Goal: Information Seeking & Learning: Check status

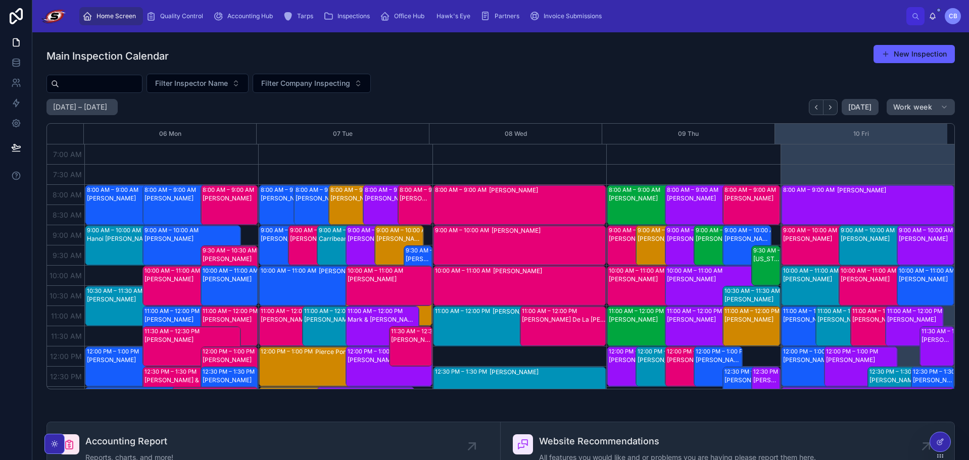
scroll to position [30, 0]
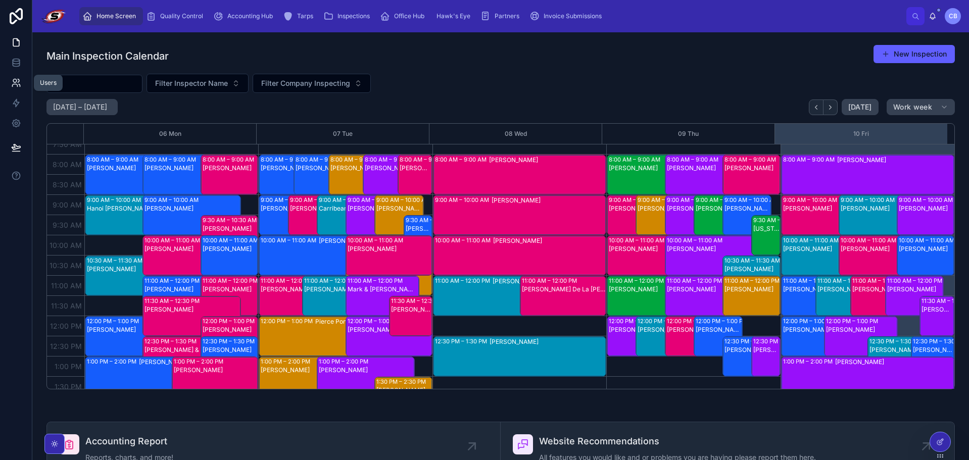
click at [14, 84] on icon at bounding box center [14, 85] width 5 height 3
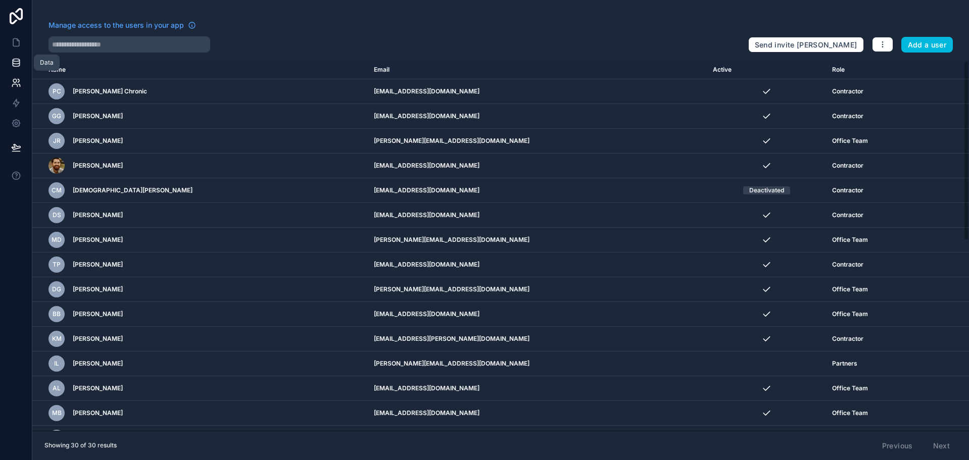
click at [17, 67] on icon at bounding box center [16, 65] width 7 height 4
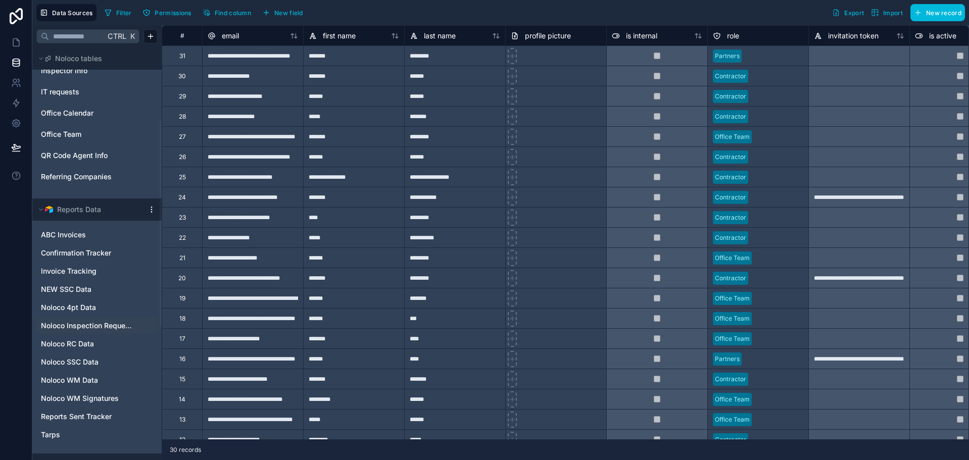
scroll to position [152, 0]
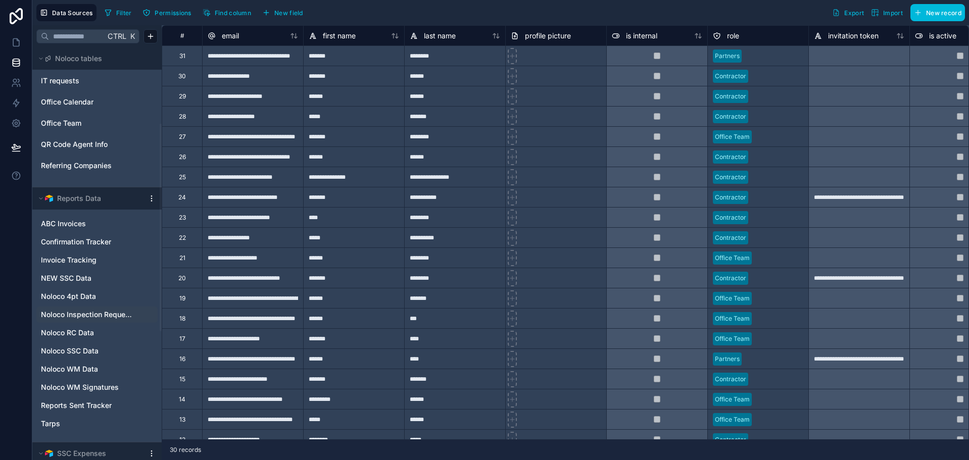
click at [83, 315] on span "Noloco Inspection Requests" at bounding box center [87, 315] width 92 height 10
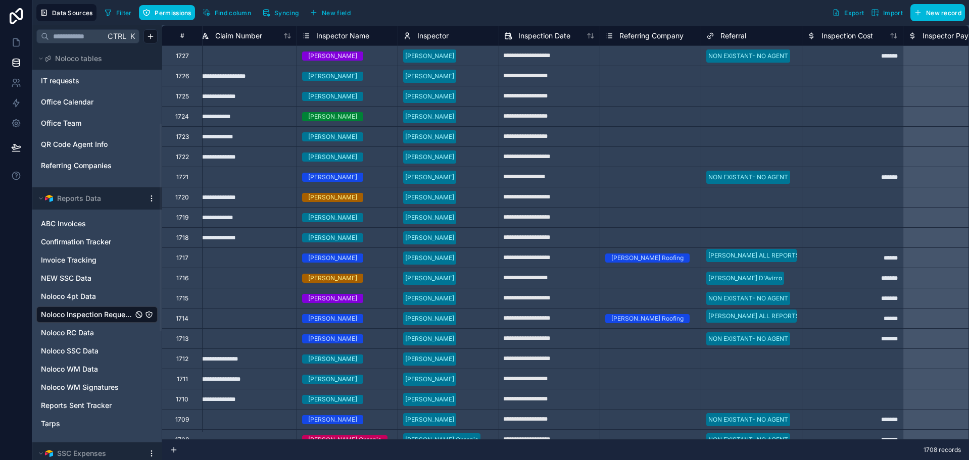
scroll to position [0, 702]
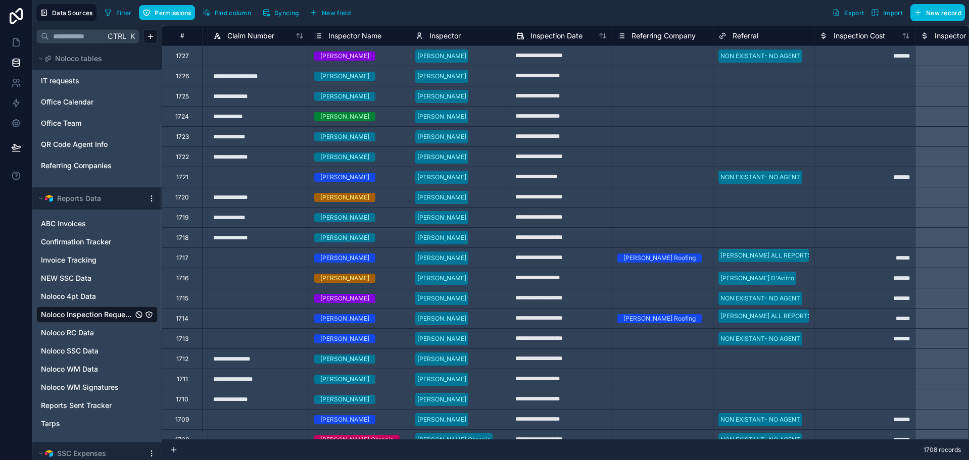
click at [370, 31] on span "Inspector Name" at bounding box center [355, 36] width 53 height 10
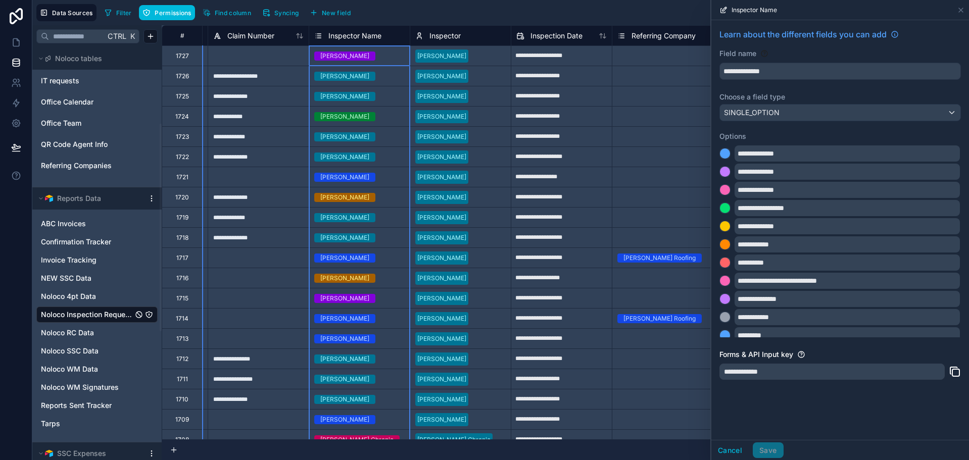
click at [813, 81] on div "**********" at bounding box center [841, 207] width 258 height 374
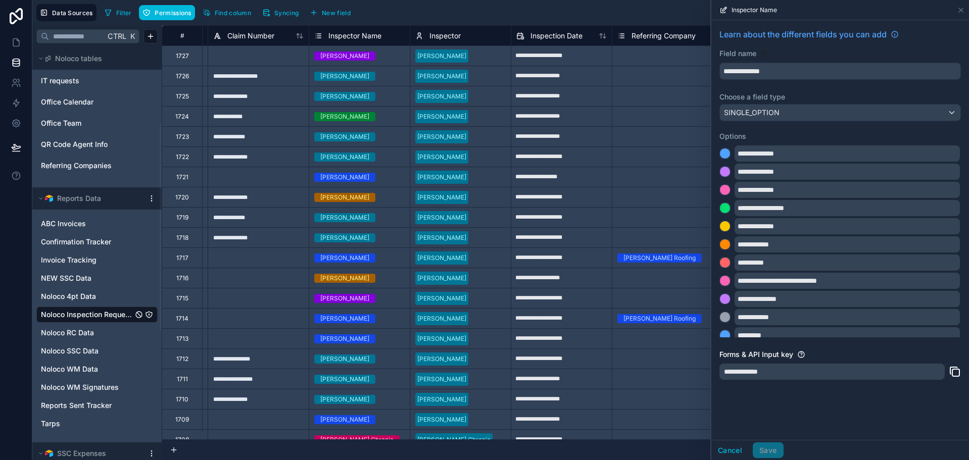
click at [478, 12] on div "Filter Permissions Find column Syncing New field Export Import New record" at bounding box center [533, 12] width 865 height 17
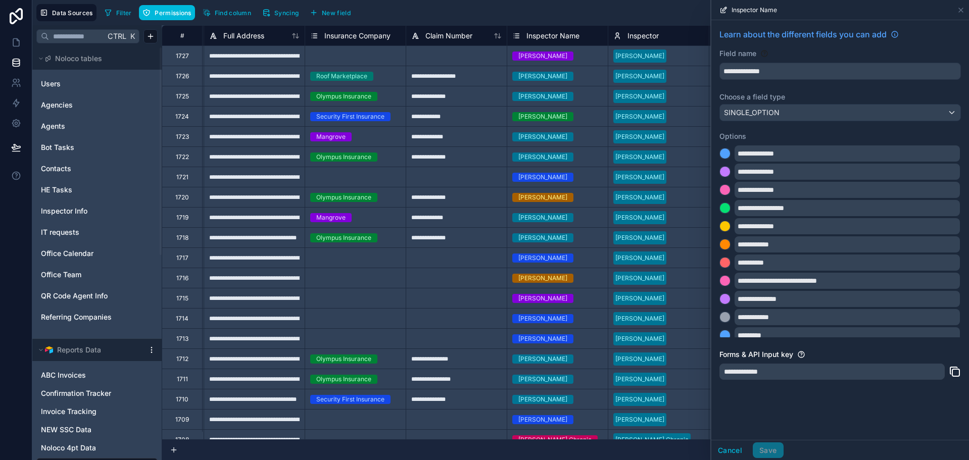
scroll to position [0, 677]
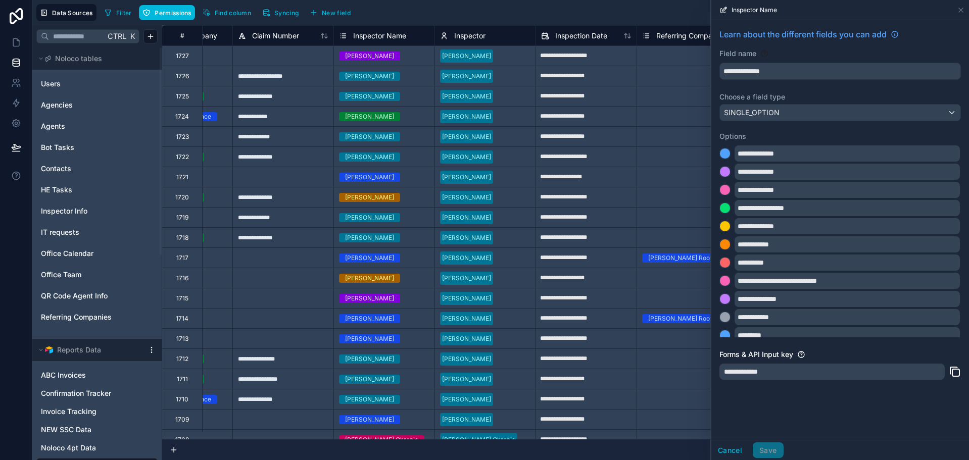
click at [400, 58] on div "[PERSON_NAME]" at bounding box center [384, 56] width 101 height 11
click at [386, 56] on div "[PERSON_NAME]" at bounding box center [369, 56] width 49 height 9
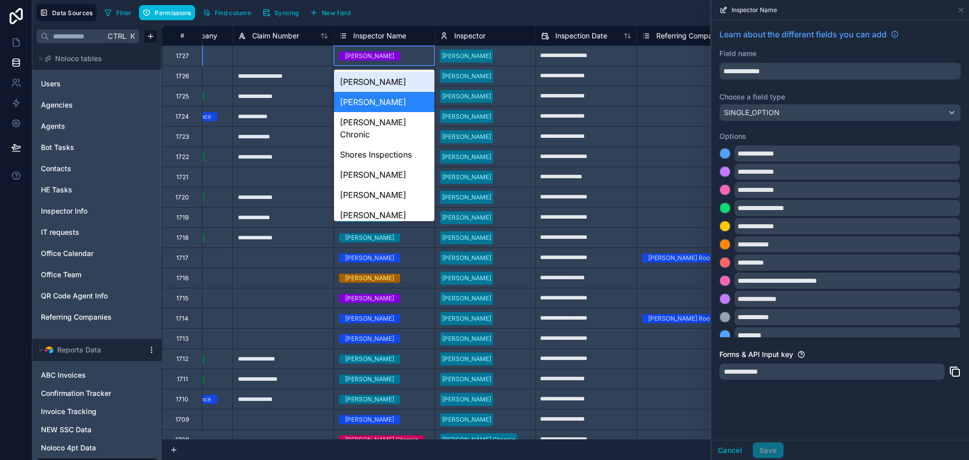
click at [386, 56] on div "[PERSON_NAME]" at bounding box center [369, 56] width 49 height 9
click at [425, 16] on div "Filter Permissions Find column Syncing New field Export Import New record" at bounding box center [533, 12] width 865 height 17
click at [964, 7] on icon at bounding box center [961, 10] width 8 height 8
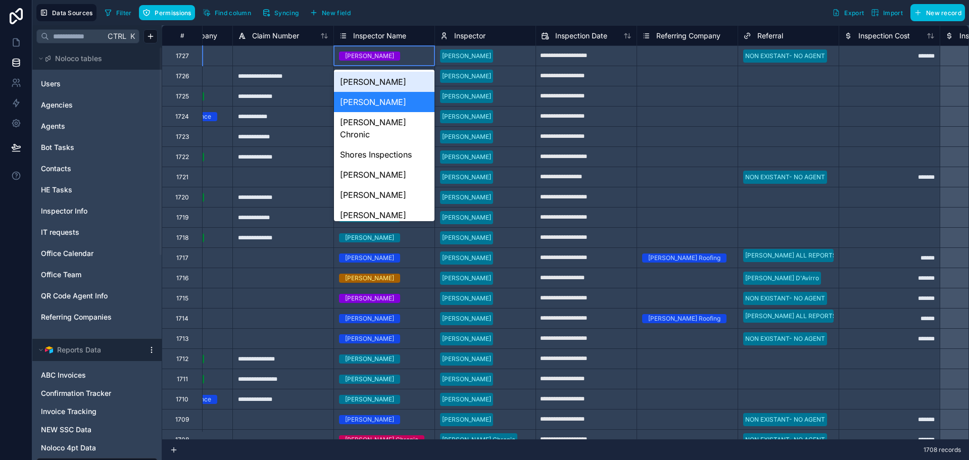
click at [283, 9] on span "Syncing" at bounding box center [286, 13] width 24 height 8
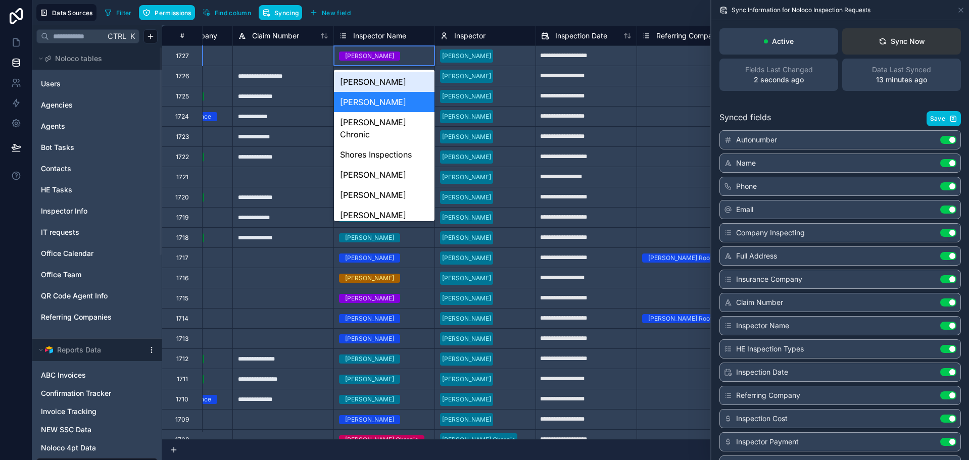
click at [871, 36] on button "Sync Now" at bounding box center [902, 41] width 119 height 26
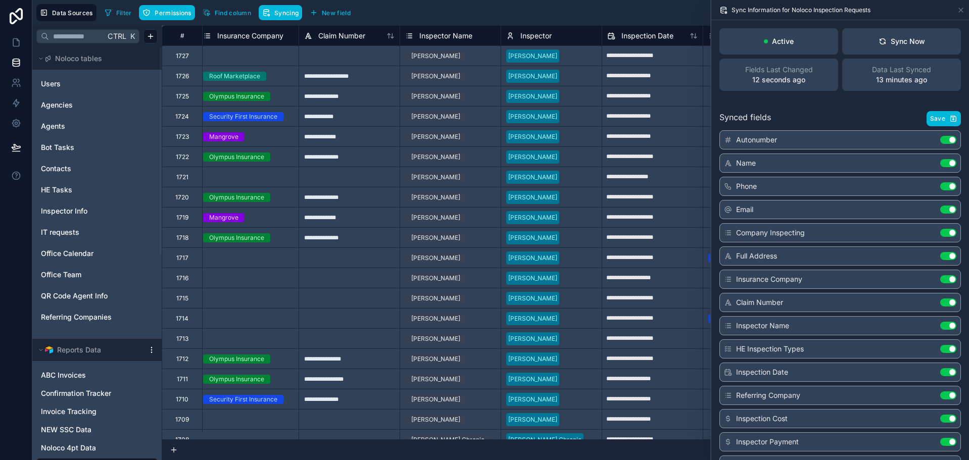
scroll to position [0, 612]
click at [437, 31] on span "Inspector Name" at bounding box center [445, 36] width 53 height 10
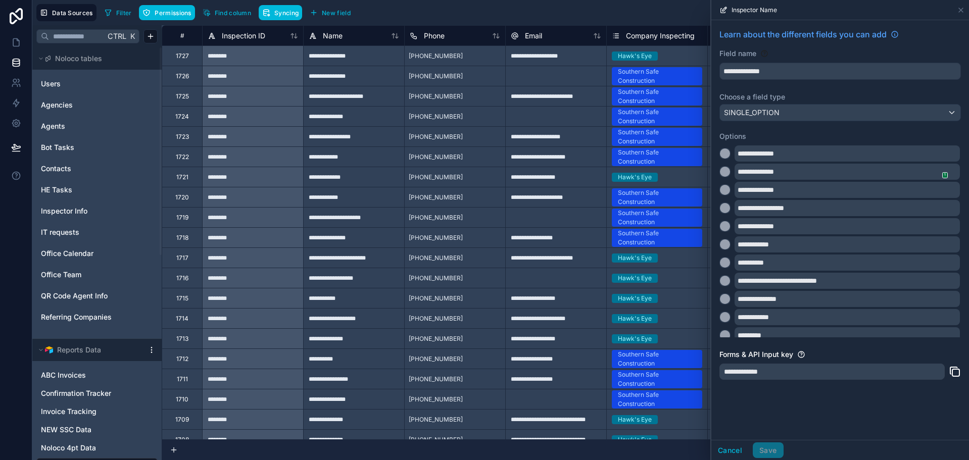
click at [469, 9] on div "Filter Permissions Find column Syncing New field Export Import New record" at bounding box center [533, 12] width 865 height 17
click at [960, 7] on icon at bounding box center [961, 10] width 8 height 8
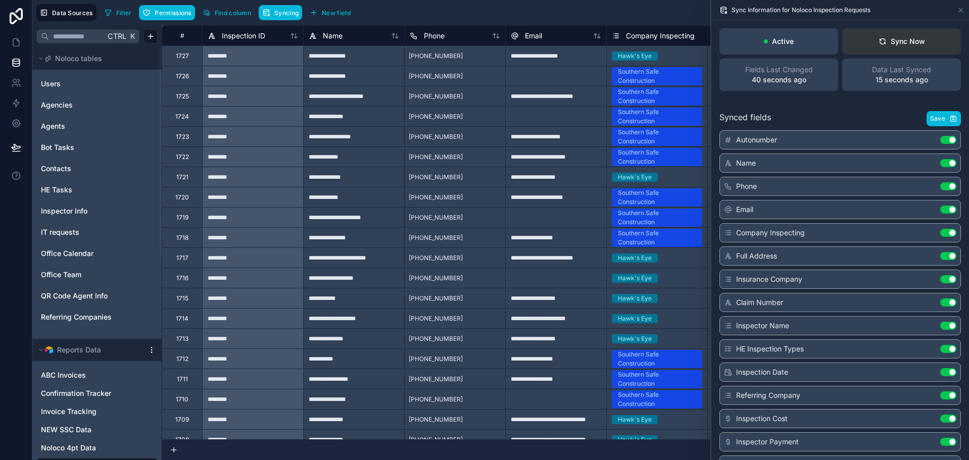
click at [882, 38] on div "Sync Now" at bounding box center [902, 41] width 46 height 10
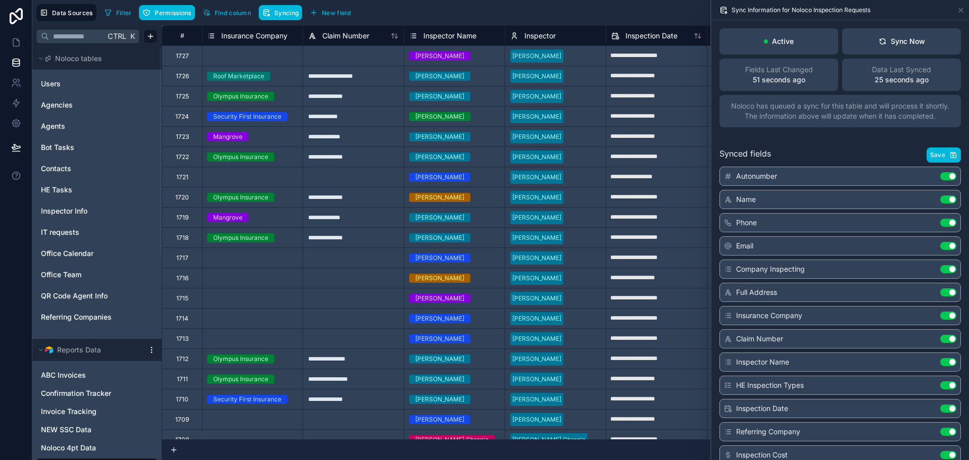
scroll to position [0, 612]
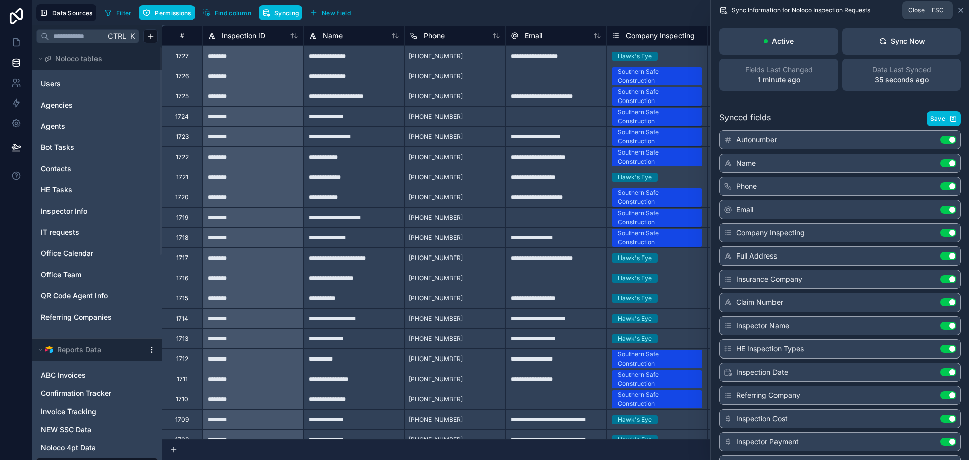
click at [961, 12] on icon at bounding box center [961, 10] width 8 height 8
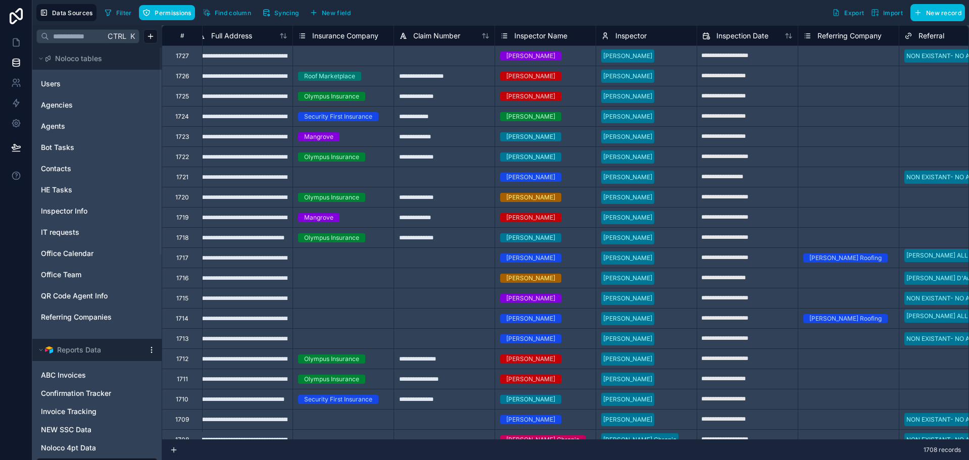
scroll to position [0, 521]
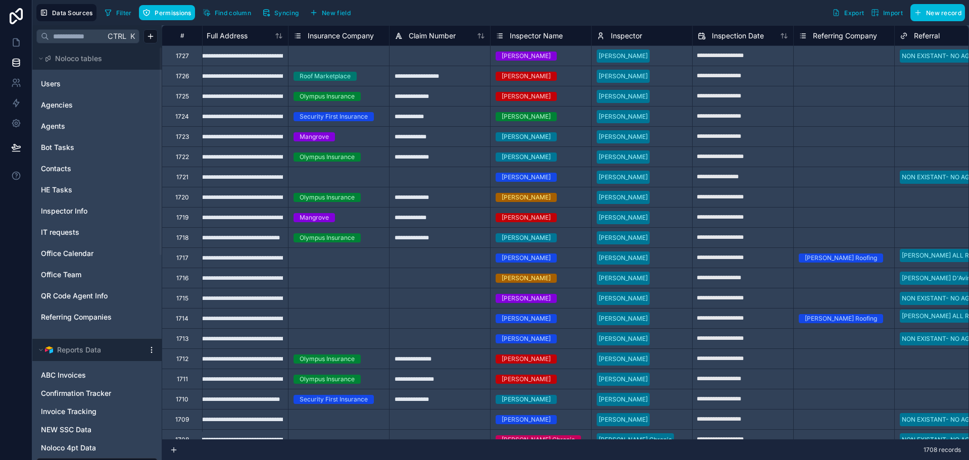
click at [570, 33] on div "Inspector Name" at bounding box center [541, 36] width 90 height 12
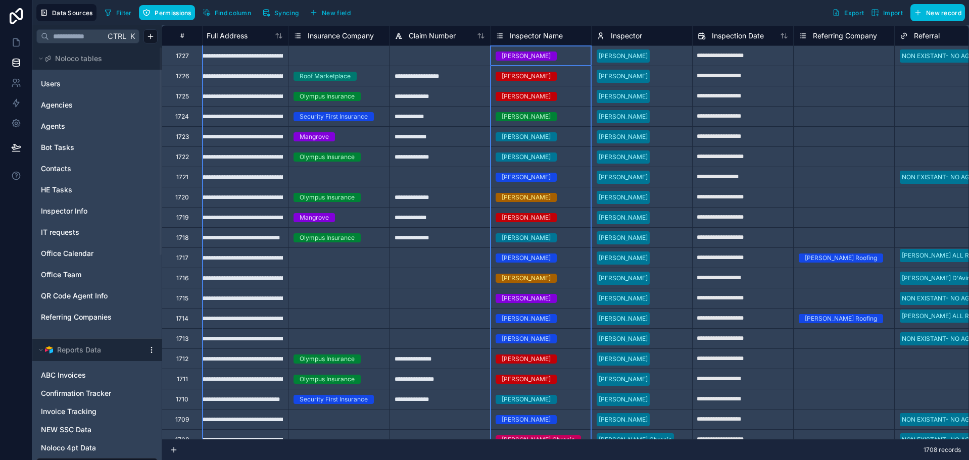
click at [570, 33] on div "Inspector Name" at bounding box center [541, 36] width 90 height 12
click at [556, 36] on span "Inspector Name" at bounding box center [536, 36] width 53 height 10
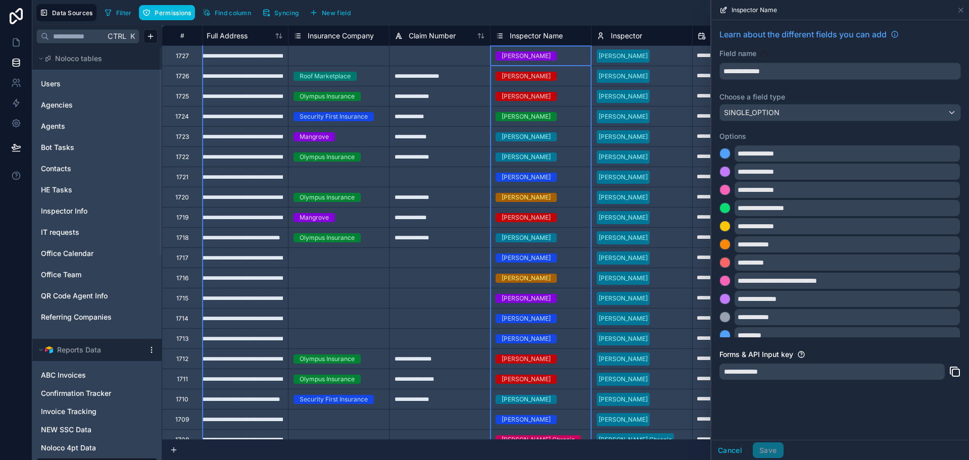
click at [512, 38] on span "Inspector Name" at bounding box center [536, 36] width 53 height 10
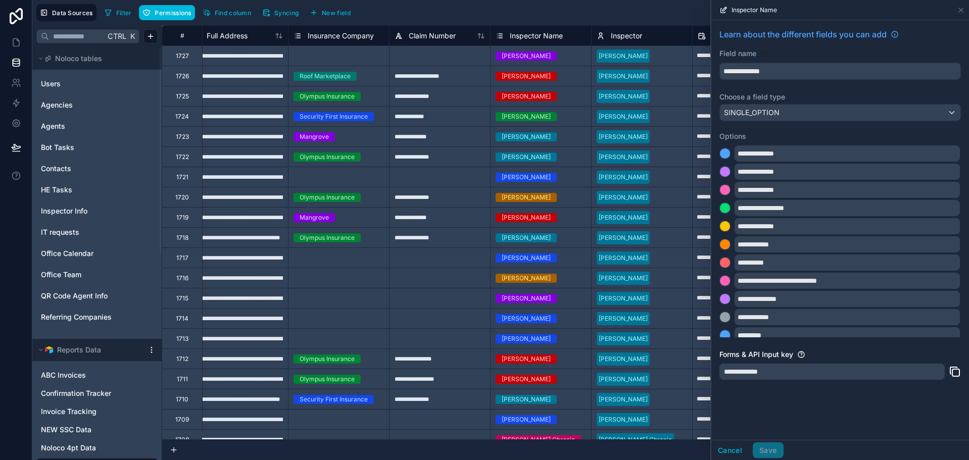
click at [600, 13] on div "Filter Permissions Find column Syncing New field Export Import New record" at bounding box center [533, 12] width 865 height 17
click at [957, 5] on div "Inspector Name" at bounding box center [841, 10] width 250 height 20
click at [958, 10] on icon at bounding box center [961, 10] width 8 height 8
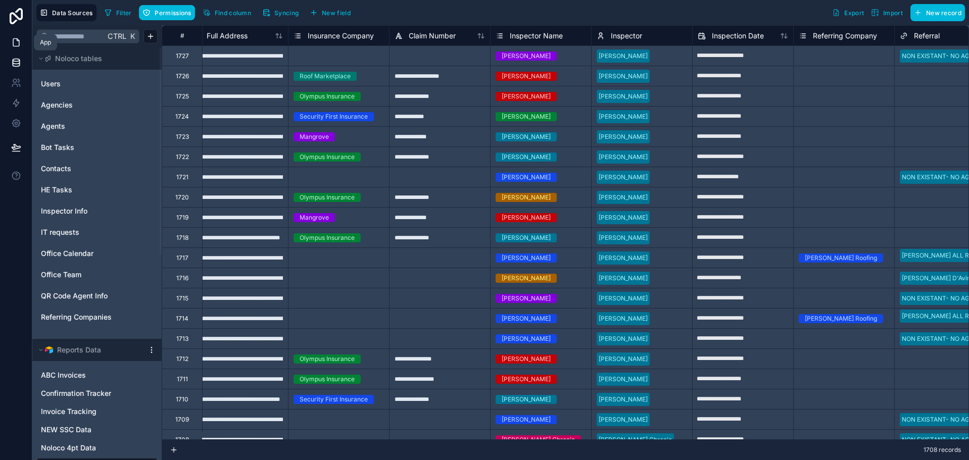
click at [12, 41] on icon at bounding box center [16, 42] width 10 height 10
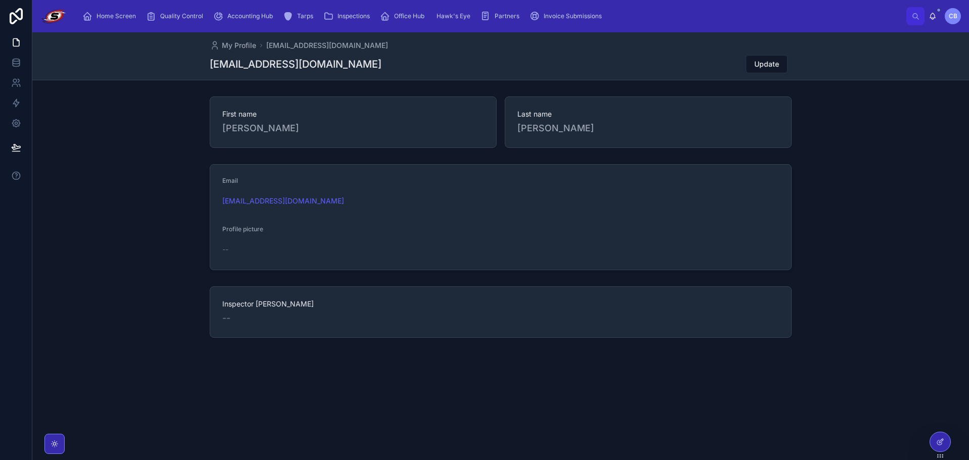
click at [118, 19] on span "Home Screen" at bounding box center [116, 16] width 39 height 8
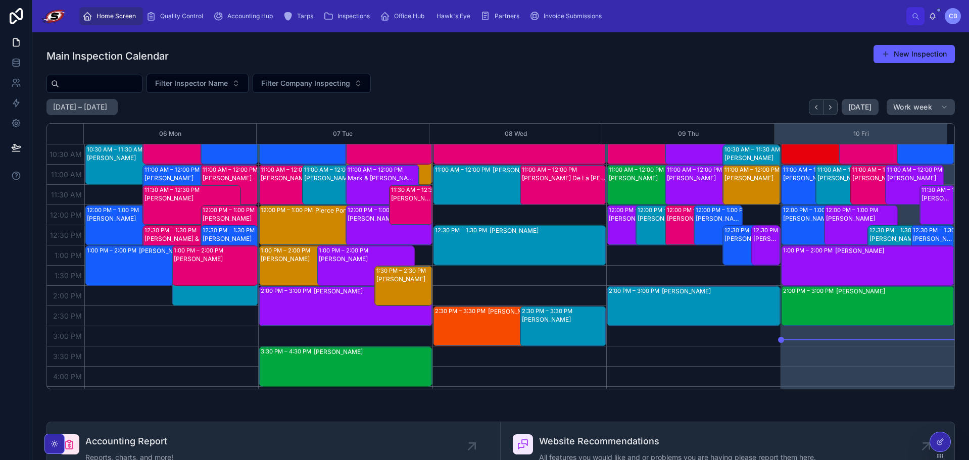
scroll to position [131, 0]
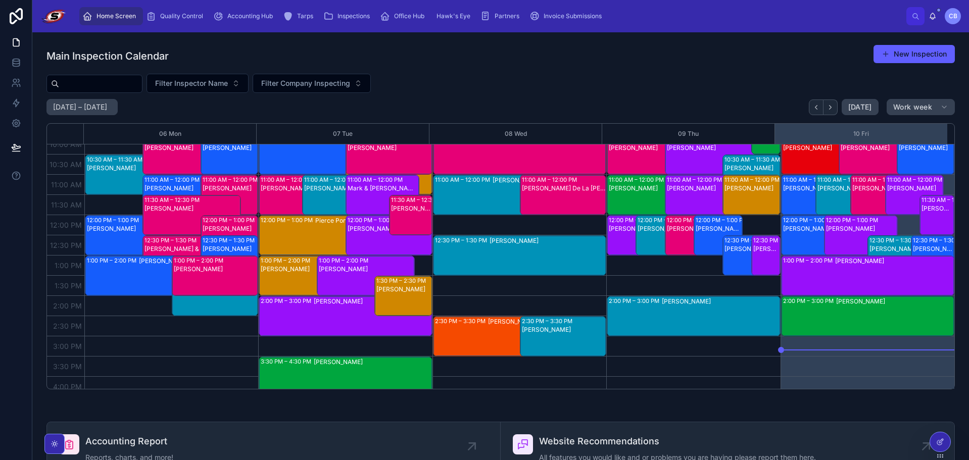
click at [826, 317] on div "2:00 PM – 3:00 PM Vernette Smith" at bounding box center [868, 316] width 172 height 39
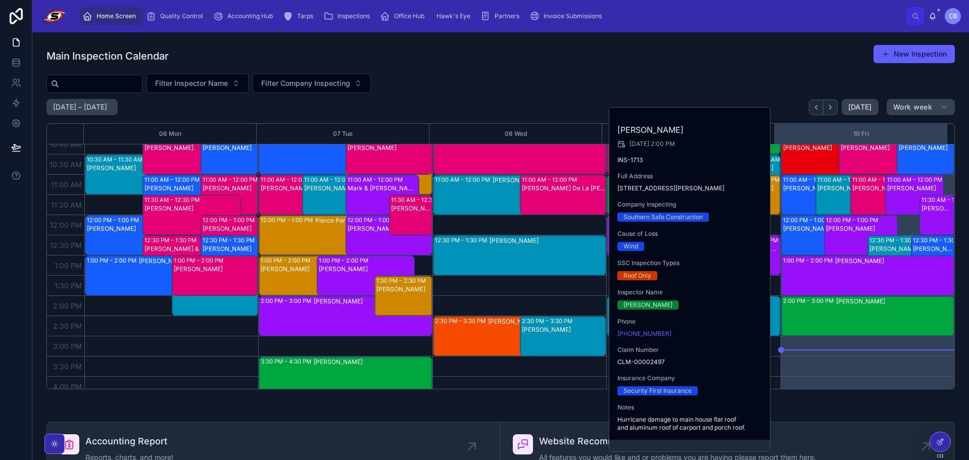
click at [787, 80] on div "Filter Inspector Name Filter Company Inspecting" at bounding box center [500, 83] width 909 height 19
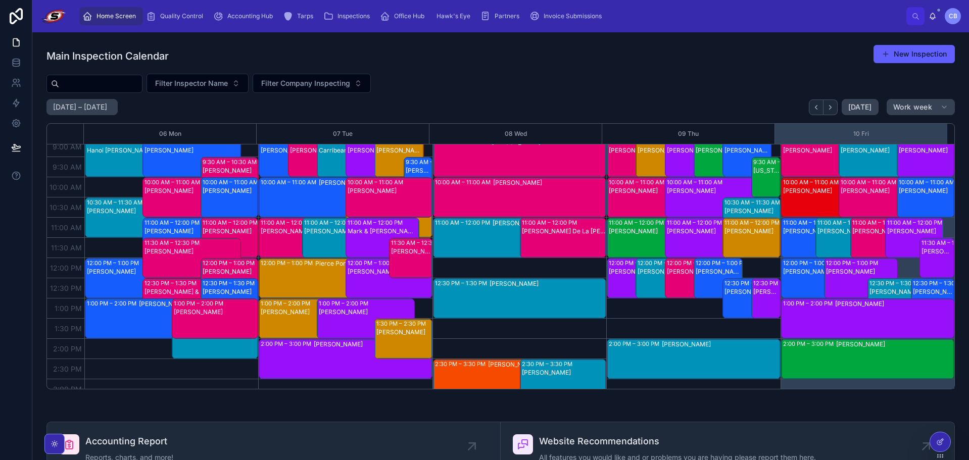
scroll to position [81, 0]
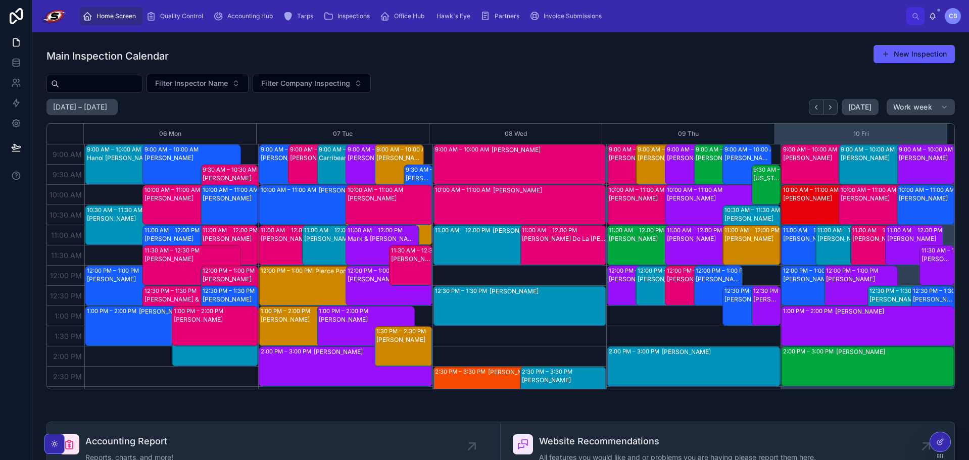
click at [823, 211] on div "10:00 AM – 11:00 AM Adam Shane" at bounding box center [831, 204] width 98 height 39
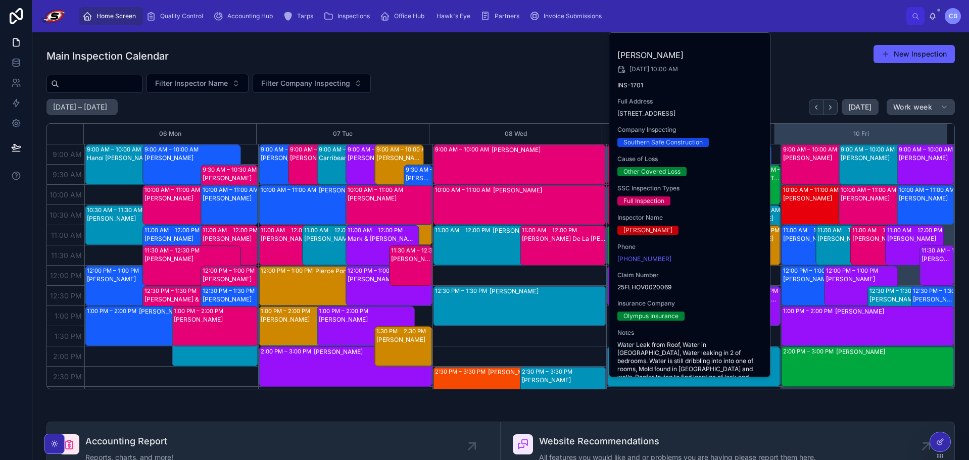
click at [786, 54] on div "Main Inspection Calendar New Inspection" at bounding box center [500, 55] width 909 height 23
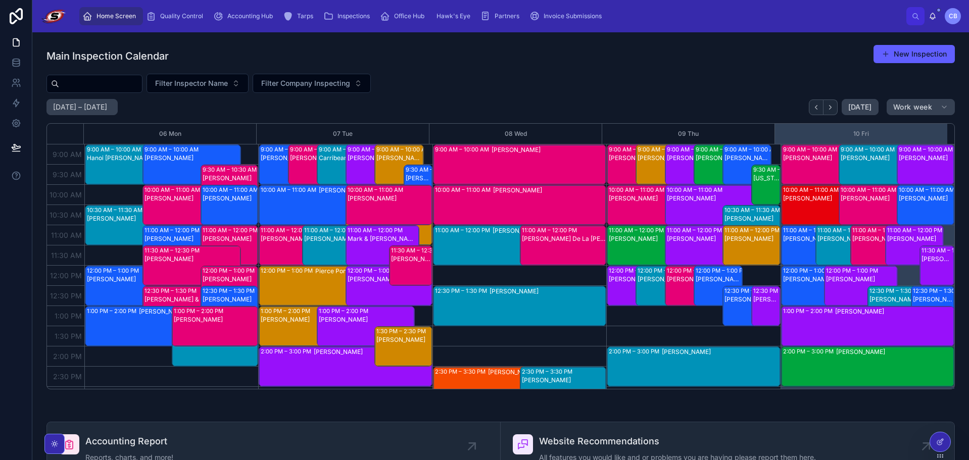
click at [236, 69] on div "Main Inspection Calendar New Inspection Filter Inspector Name Filter Company In…" at bounding box center [500, 216] width 909 height 345
click at [235, 78] on button "Filter Inspector Name" at bounding box center [198, 83] width 102 height 19
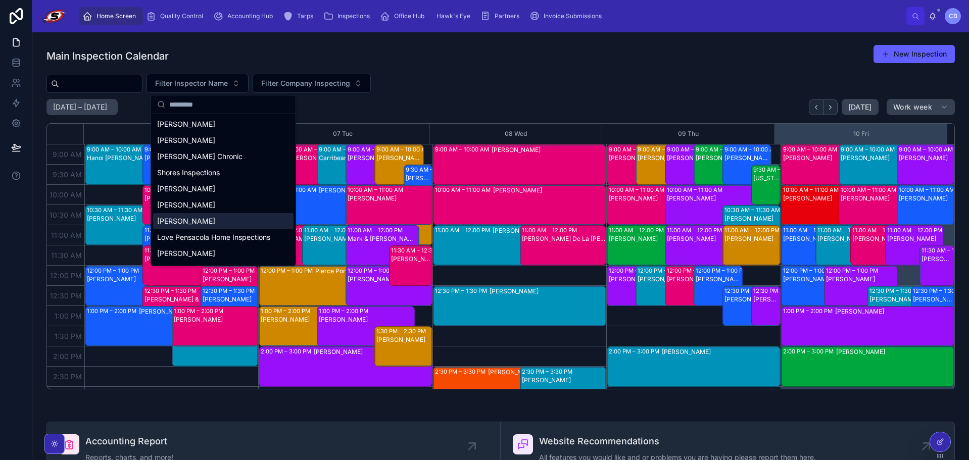
click at [209, 220] on div "[PERSON_NAME]" at bounding box center [223, 221] width 141 height 16
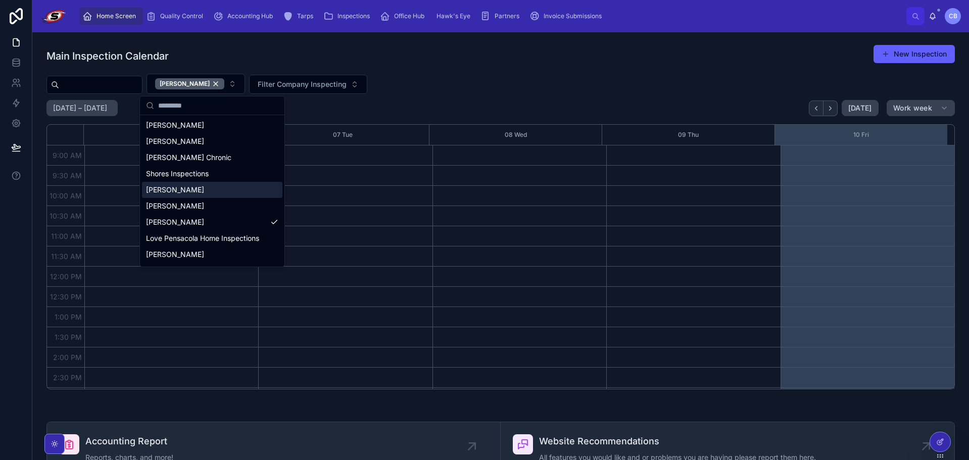
click at [573, 72] on div "Main Inspection Calendar New Inspection Ionut Lupu Filter Company Inspecting Oc…" at bounding box center [500, 216] width 909 height 345
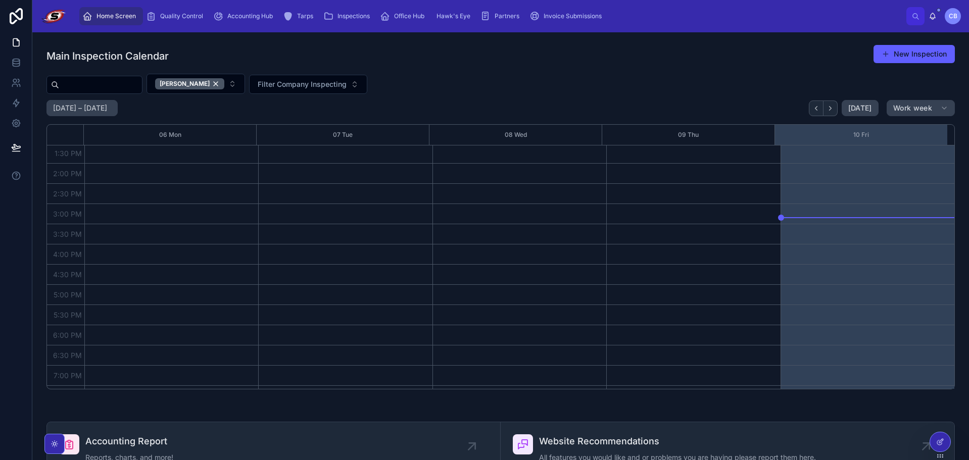
scroll to position [262, 0]
click at [814, 109] on icon "Back" at bounding box center [817, 109] width 8 height 8
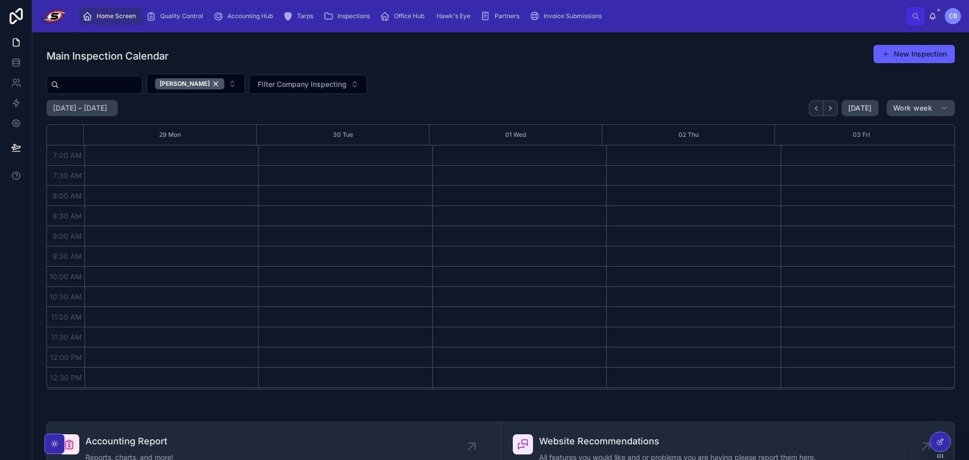
click at [908, 98] on div "Main Inspection Calendar New Inspection Ionut Lupu Filter Company Inspecting Se…" at bounding box center [500, 216] width 909 height 345
click at [907, 104] on span "Work week" at bounding box center [913, 108] width 39 height 9
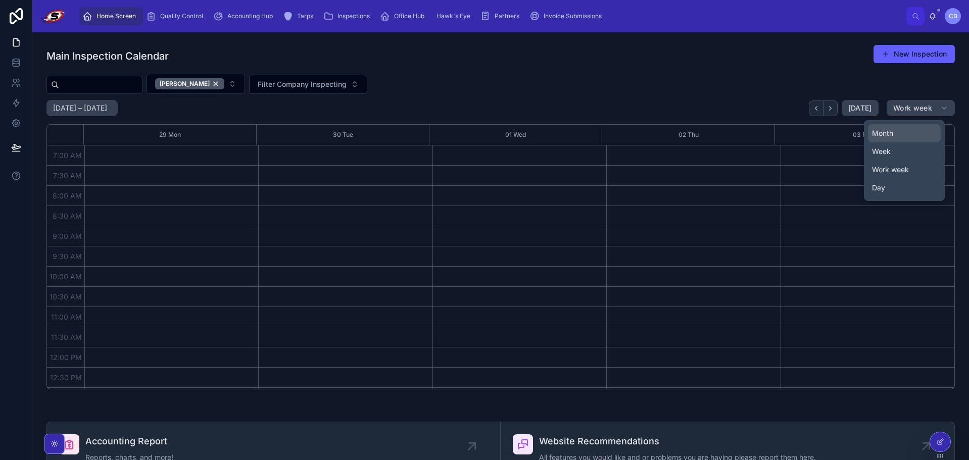
click at [902, 135] on button "Month" at bounding box center [904, 133] width 73 height 18
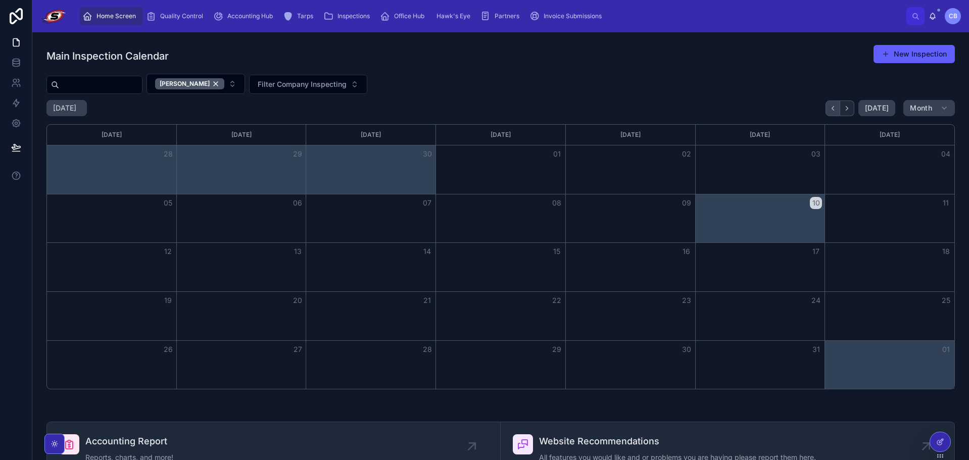
click at [832, 107] on icon "Back" at bounding box center [833, 108] width 2 height 4
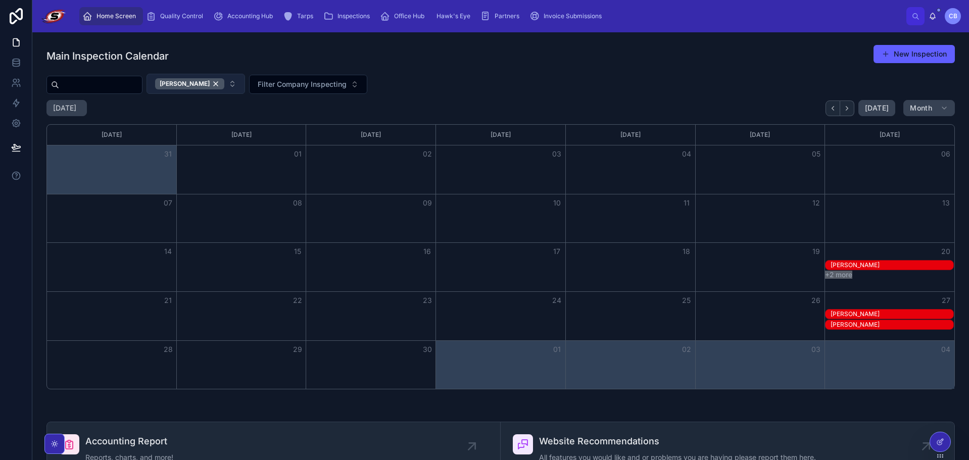
click at [238, 82] on button "[PERSON_NAME]" at bounding box center [196, 84] width 99 height 20
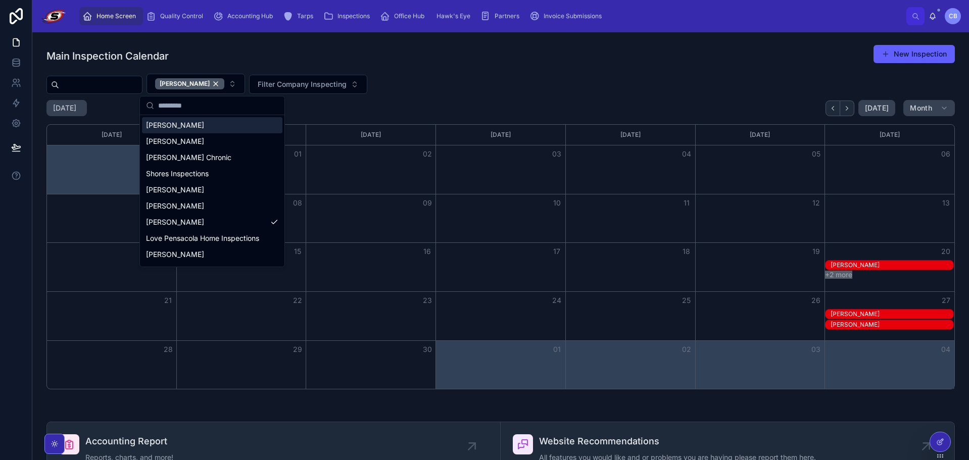
click at [594, 68] on div "Main Inspection Calendar New Inspection Ionut Lupu Filter Company Inspecting Se…" at bounding box center [500, 216] width 909 height 345
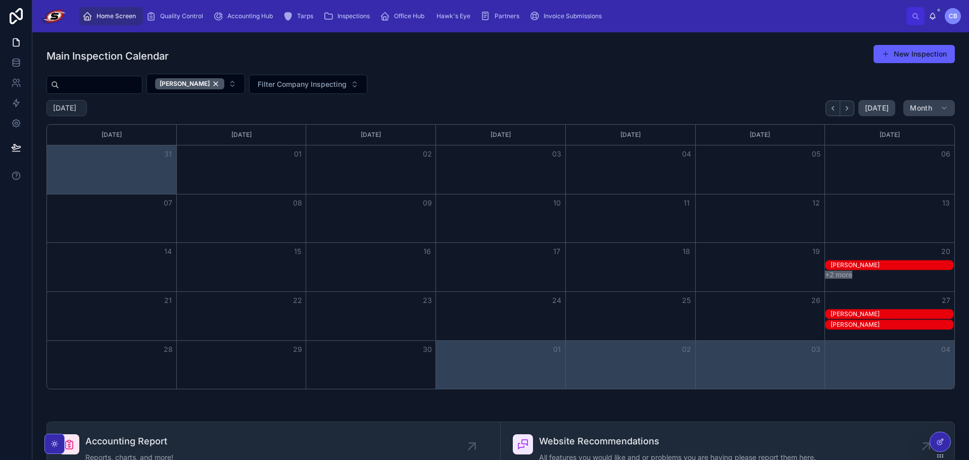
click at [76, 109] on h2 "September 2025" at bounding box center [64, 108] width 23 height 10
select select "****"
select select "*"
click at [76, 109] on h2 "September 2025" at bounding box center [64, 108] width 23 height 10
select select "****"
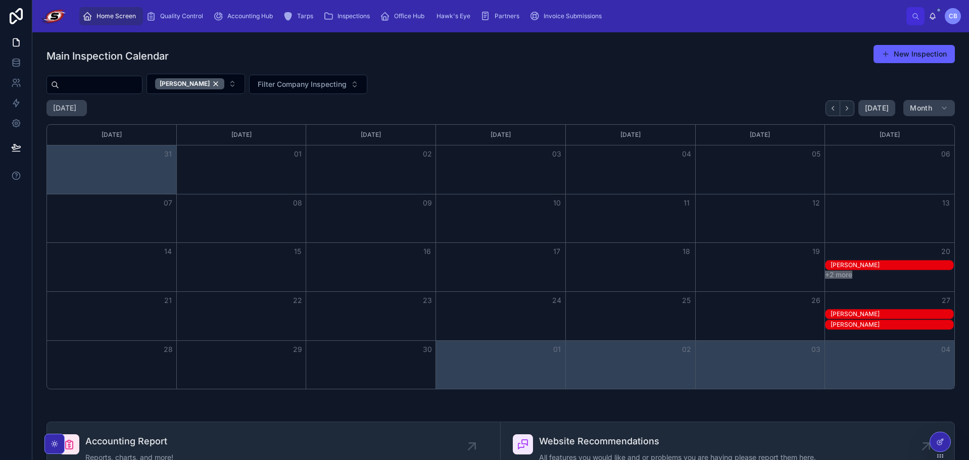
select select "*"
click at [860, 109] on button "Today" at bounding box center [877, 108] width 37 height 16
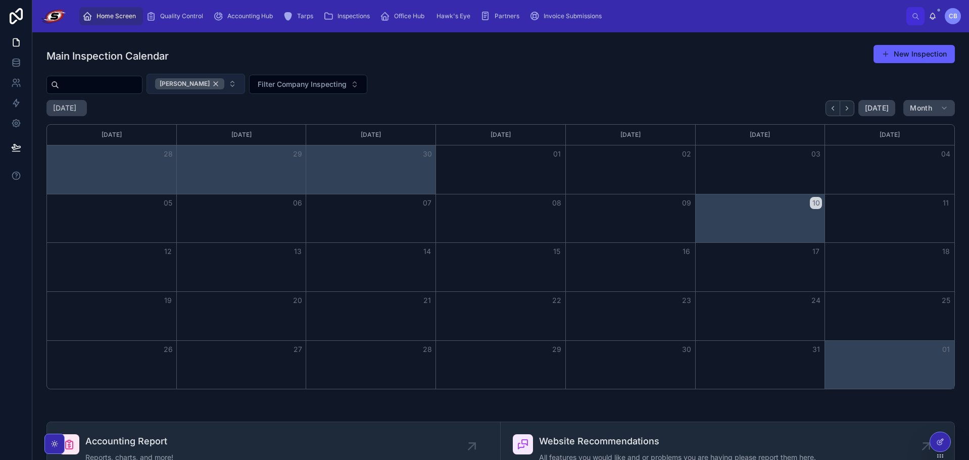
click at [222, 82] on div "[PERSON_NAME]" at bounding box center [189, 83] width 69 height 11
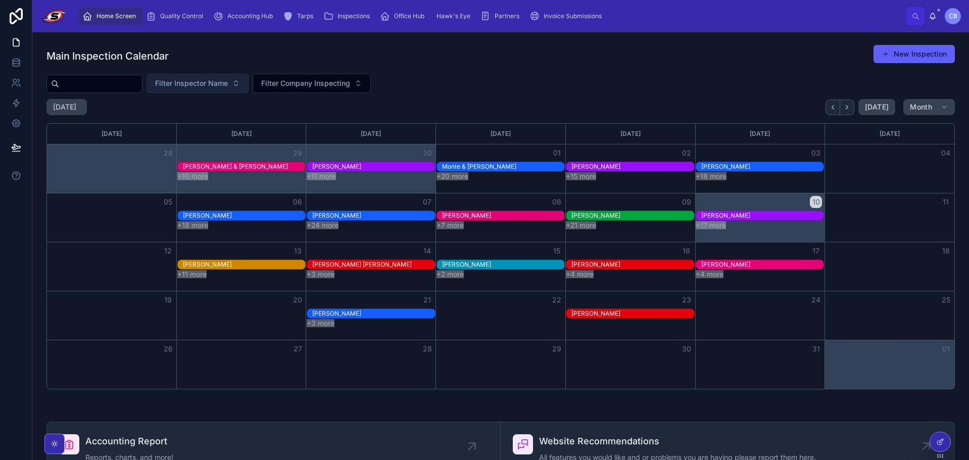
click at [237, 58] on div "Main Inspection Calendar New Inspection" at bounding box center [500, 55] width 909 height 23
click at [657, 19] on div "Home Screen Quality Control Accounting Hub Tarps Inspections Office Hub Hawk's …" at bounding box center [490, 16] width 831 height 22
click at [501, 15] on span "Partners" at bounding box center [507, 16] width 25 height 8
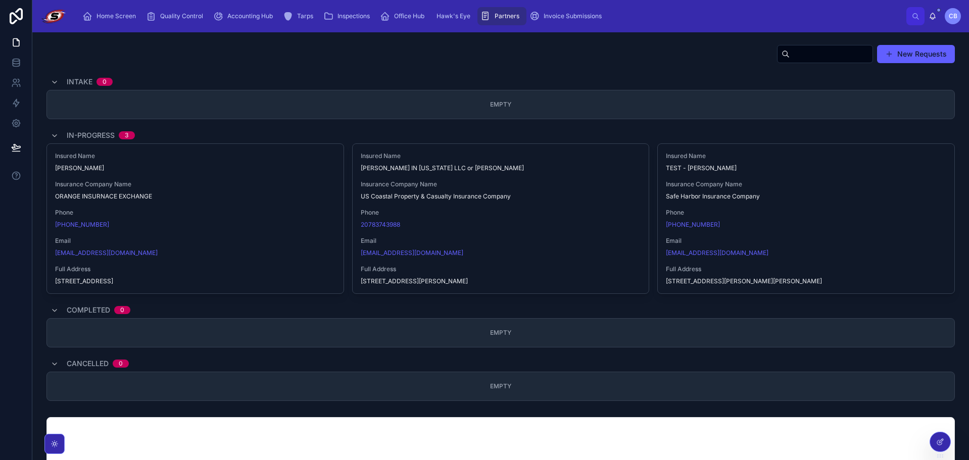
click at [657, 15] on div "Home Screen Quality Control Accounting Hub Tarps Inspections Office Hub Hawk's …" at bounding box center [490, 16] width 831 height 22
click at [555, 5] on div "Home Screen Quality Control Accounting Hub Tarps Inspections Office Hub Hawk's …" at bounding box center [490, 16] width 831 height 22
click at [557, 17] on span "Invoice Submissions" at bounding box center [573, 16] width 58 height 8
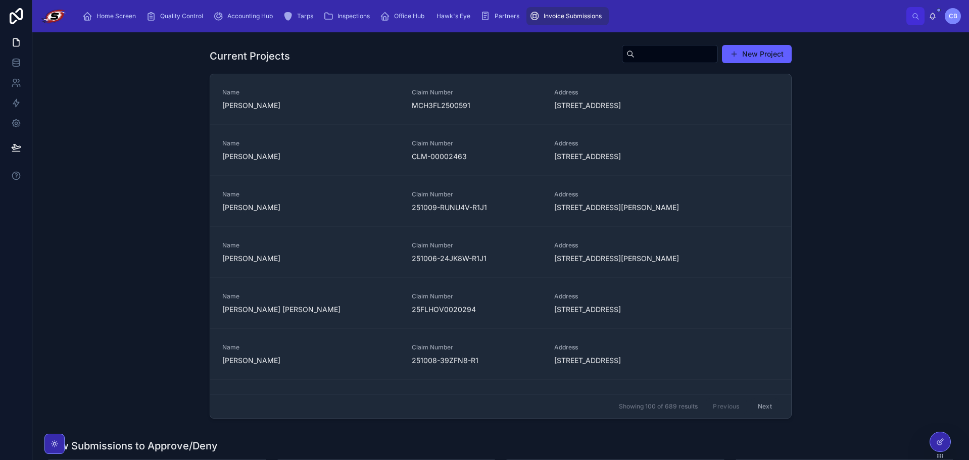
click at [334, 14] on div "Inspections" at bounding box center [348, 16] width 51 height 16
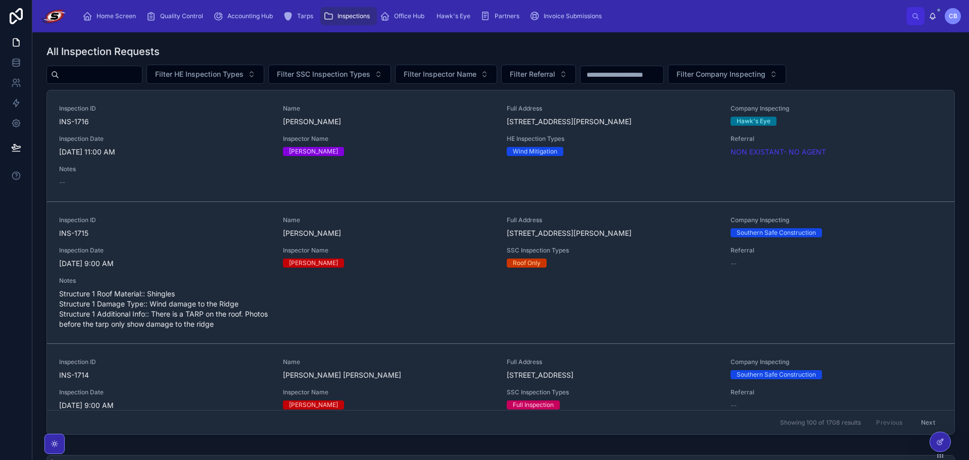
click at [232, 251] on span "Inspection Date" at bounding box center [165, 251] width 212 height 8
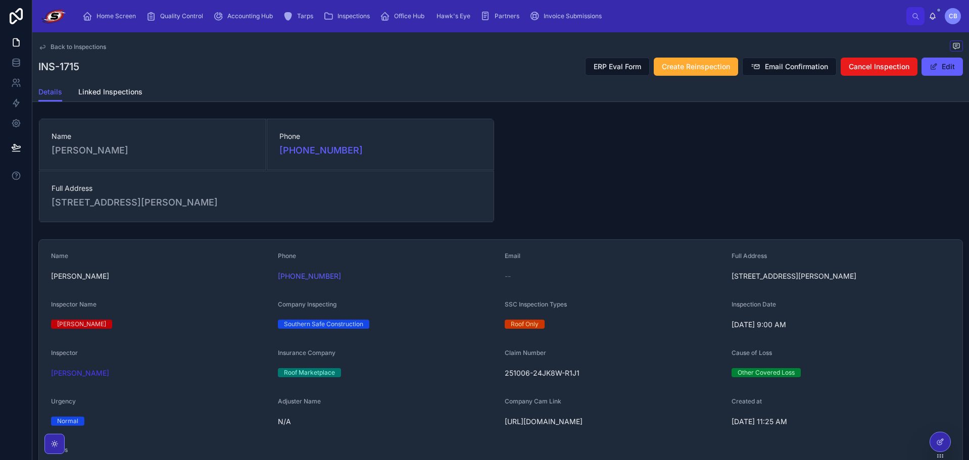
click at [109, 95] on span "Linked Inspections" at bounding box center [110, 92] width 64 height 10
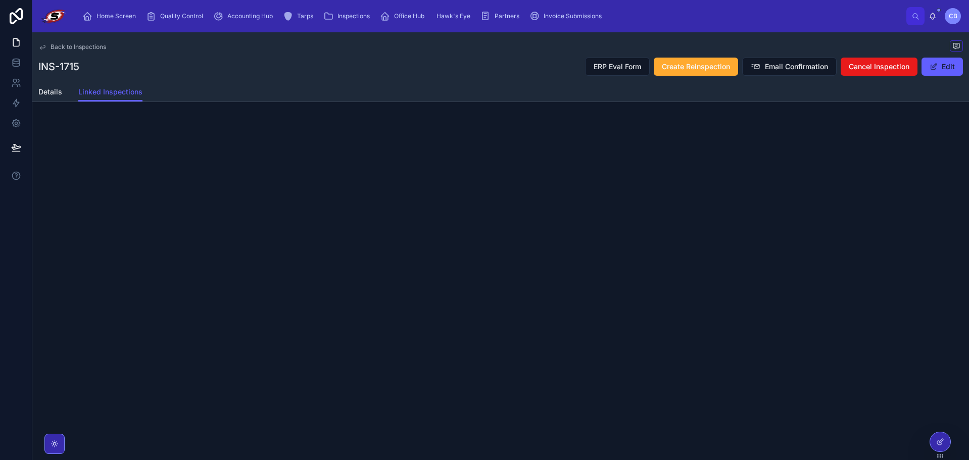
click at [52, 91] on span "Details" at bounding box center [50, 92] width 24 height 10
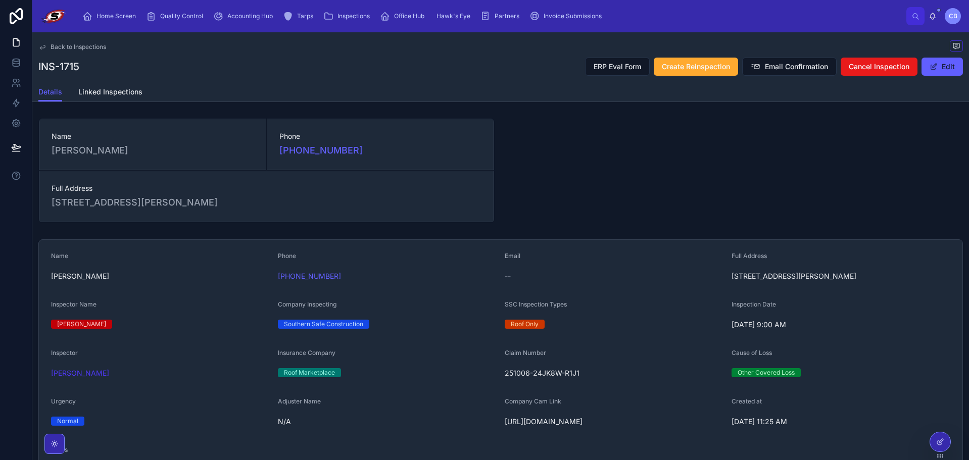
click at [109, 93] on span "Linked Inspections" at bounding box center [110, 92] width 64 height 10
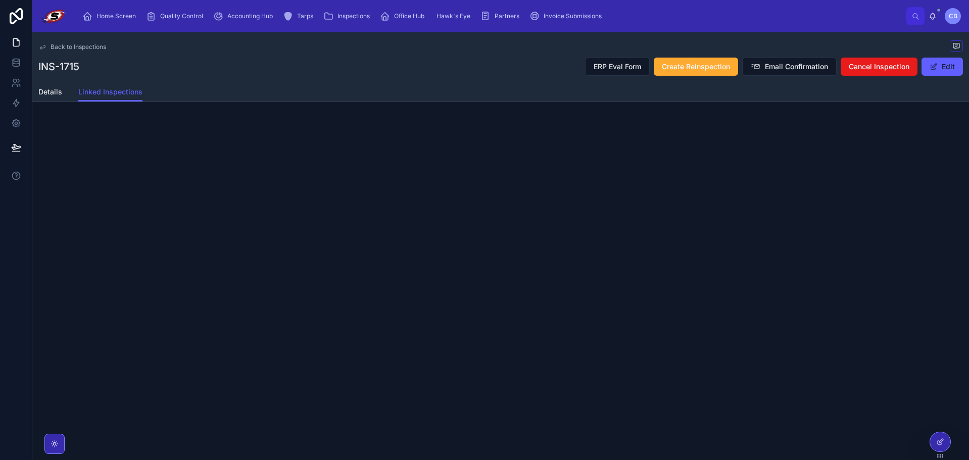
click at [55, 88] on span "Details" at bounding box center [50, 92] width 24 height 10
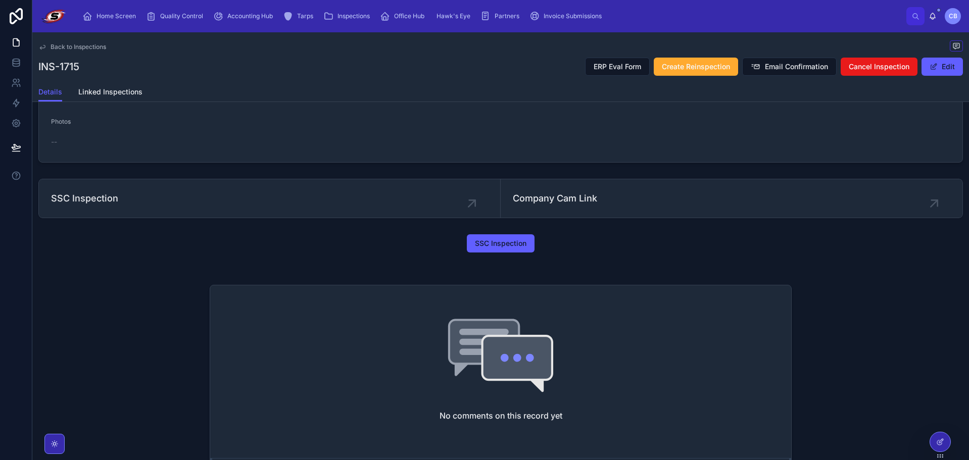
scroll to position [390, 0]
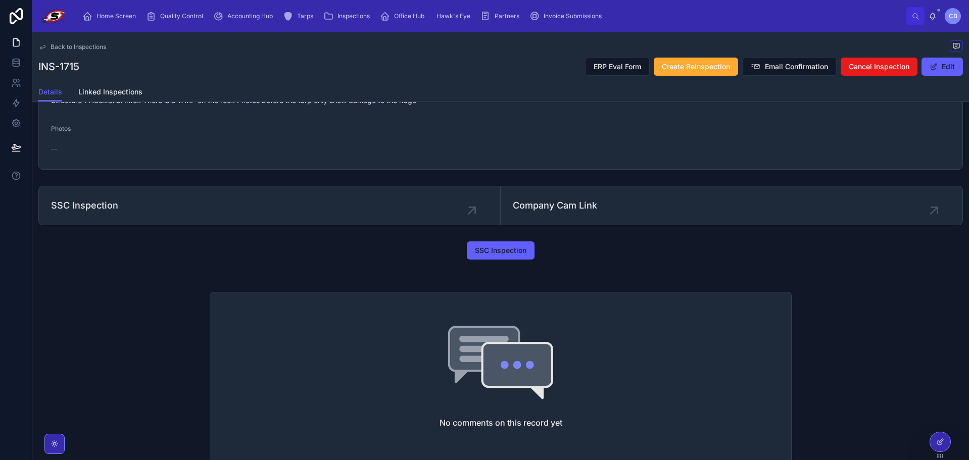
click at [259, 259] on div "SSC Inspection" at bounding box center [501, 251] width 582 height 18
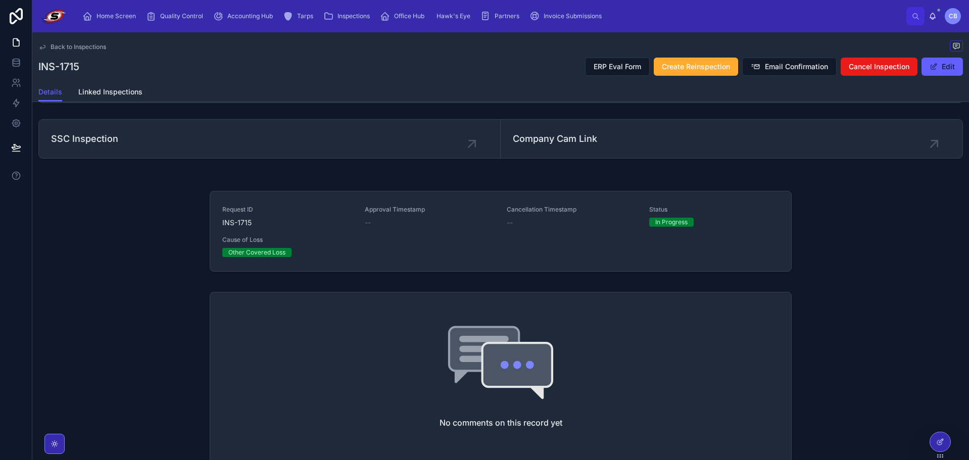
scroll to position [455, 0]
click at [395, 258] on div "Request ID INS-1715 Approval Timestamp -- Cancellation Timestamp -- Status In P…" at bounding box center [500, 234] width 557 height 52
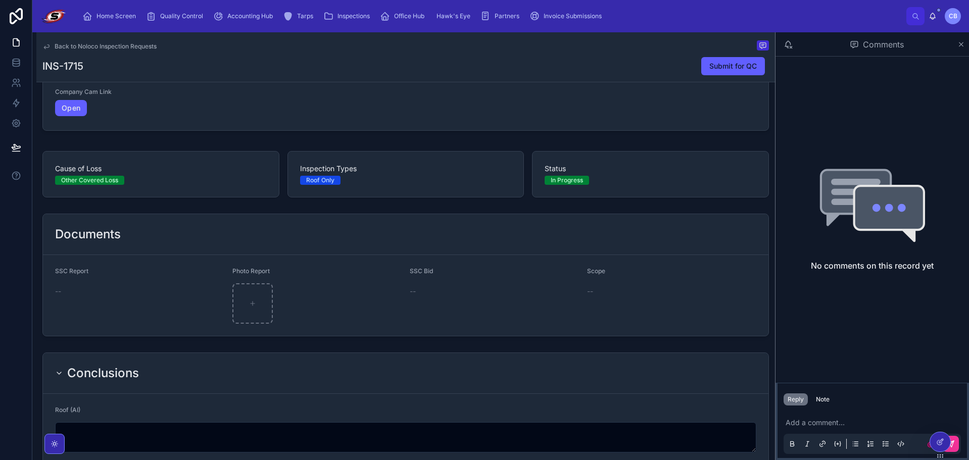
scroll to position [101, 0]
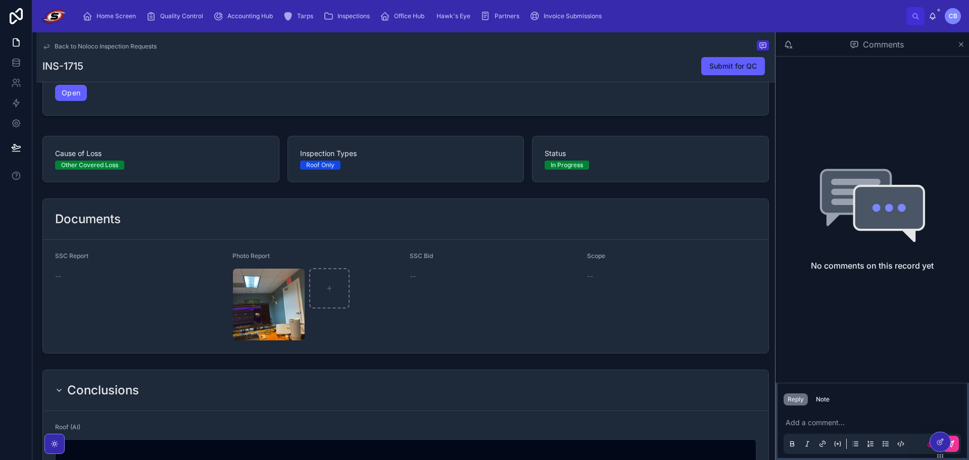
click at [116, 45] on span "Back to Noloco Inspection Requests" at bounding box center [106, 46] width 102 height 8
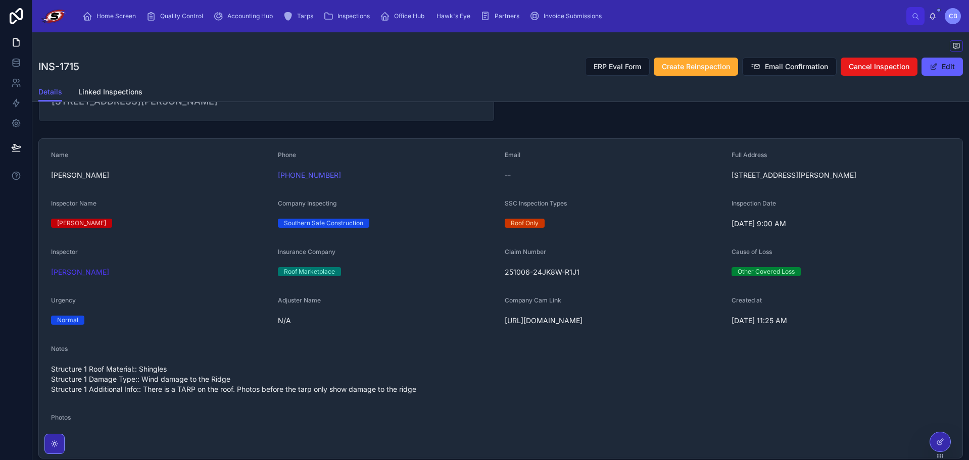
click at [606, 118] on div "Name Pedro Martorell Phone +1 386-262-4718 Full Address 11171 Winding Lakes Cir…" at bounding box center [500, 458] width 937 height 890
click at [488, 52] on div at bounding box center [500, 46] width 925 height 13
